Goal: Information Seeking & Learning: Learn about a topic

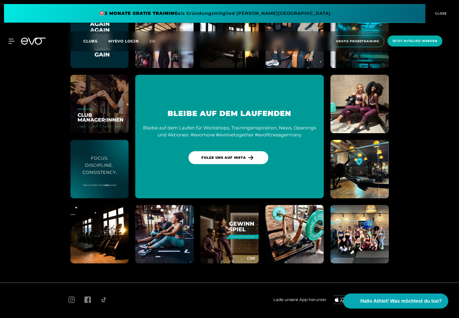
scroll to position [3132, 0]
click at [88, 318] on span "FAQ" at bounding box center [89, 323] width 7 height 4
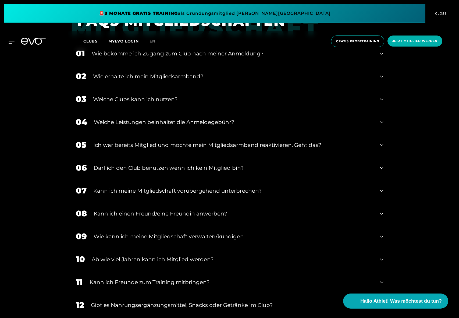
scroll to position [320, 0]
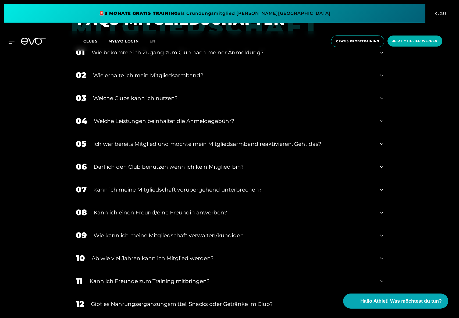
click at [158, 75] on div "Wie erhalte ich mein Mitgliedsarmband?" at bounding box center [233, 75] width 281 height 8
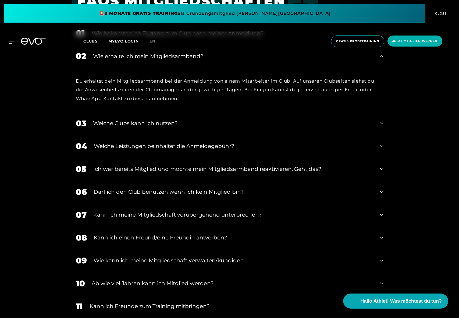
scroll to position [336, 0]
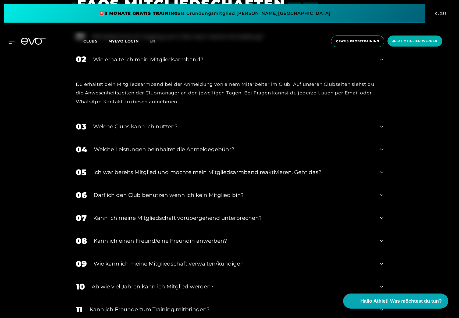
click at [165, 175] on div "Ich war bereits Mitglied und möchte mein Mitgliedsarmband reaktivieren. Geht da…" at bounding box center [233, 172] width 280 height 8
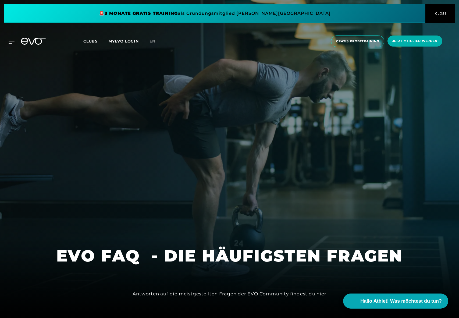
scroll to position [0, 0]
click at [92, 40] on span "Clubs" at bounding box center [90, 41] width 14 height 5
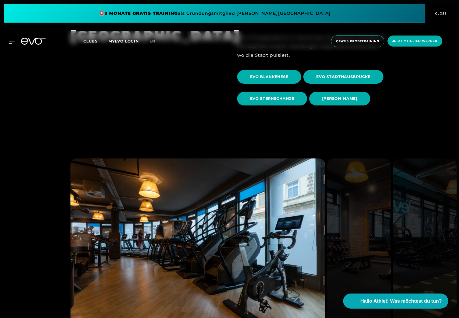
scroll to position [310, 0]
click at [352, 100] on span "[PERSON_NAME]" at bounding box center [339, 98] width 35 height 6
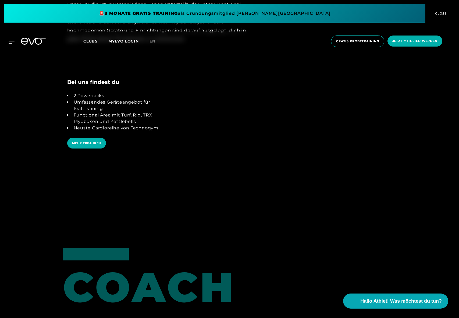
scroll to position [1220, 0]
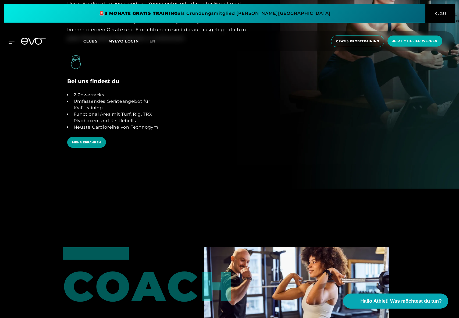
click at [93, 140] on span "MEHR ERFAHREN" at bounding box center [86, 142] width 29 height 5
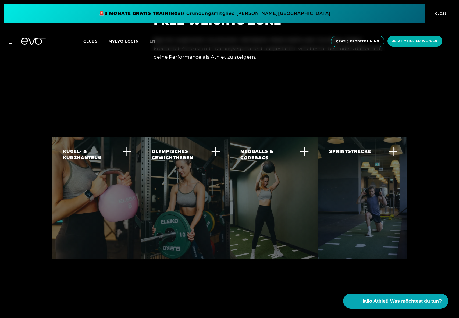
scroll to position [1590, 0]
click at [129, 147] on icon at bounding box center [126, 151] width 9 height 9
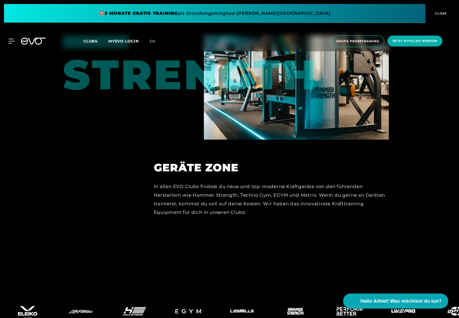
scroll to position [2756, 0]
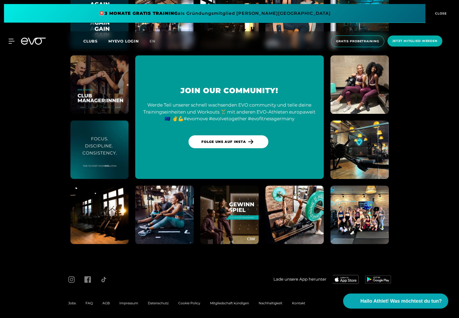
scroll to position [2435, 0]
click at [91, 301] on span "FAQ" at bounding box center [89, 303] width 7 height 4
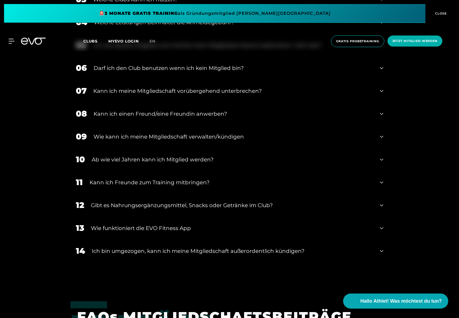
scroll to position [421, 0]
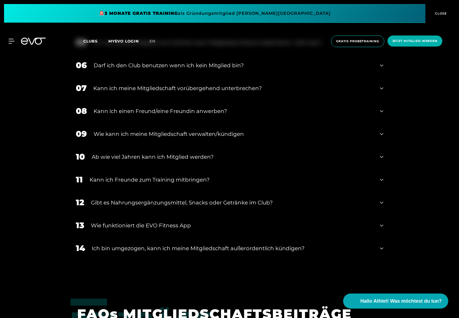
click at [140, 202] on div "Gibt es Nahrungsergänzungsmittel, Snacks oder Getränke im Club?" at bounding box center [232, 202] width 283 height 8
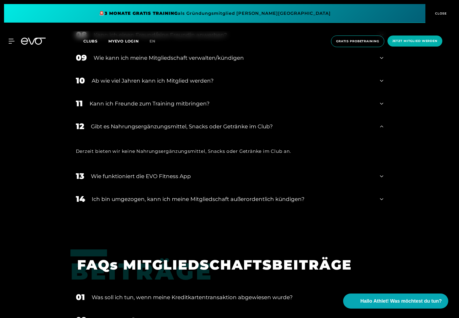
scroll to position [499, 0]
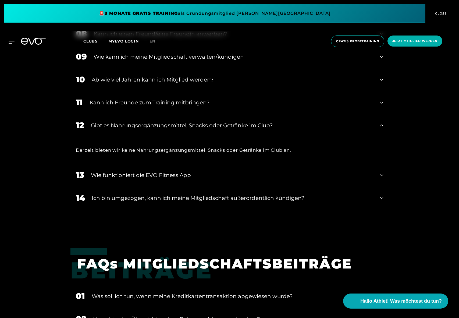
click at [141, 178] on div "Wie funktioniert die EVO Fitness App" at bounding box center [232, 175] width 283 height 8
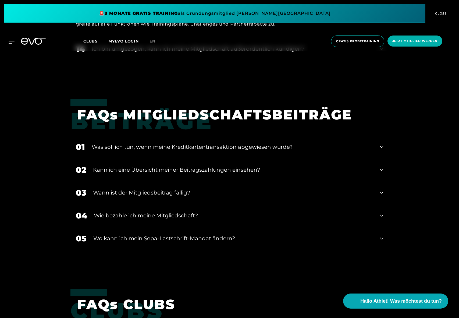
scroll to position [693, 0]
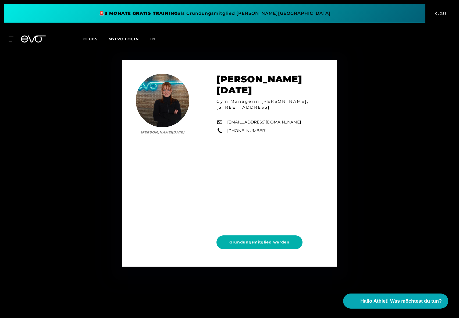
scroll to position [3493, 0]
